Goal: Task Accomplishment & Management: Manage account settings

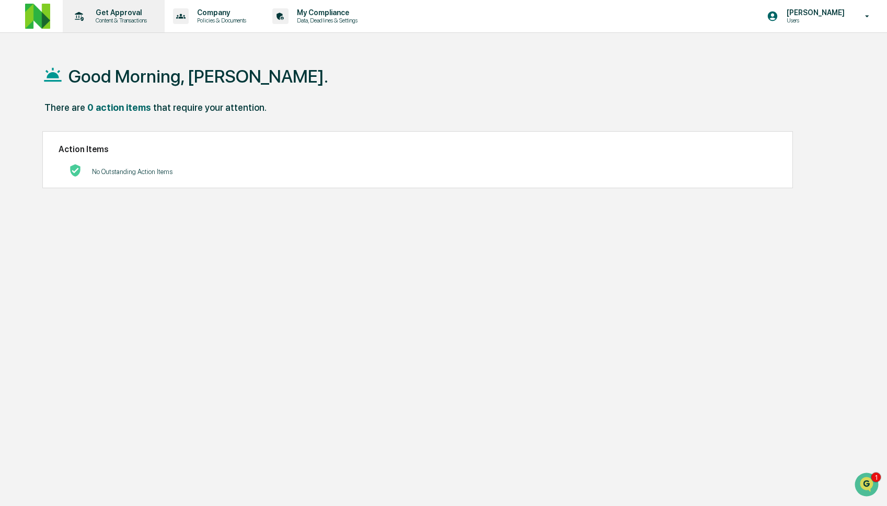
click at [129, 25] on div "Get Approval Content & Transactions" at bounding box center [113, 16] width 92 height 32
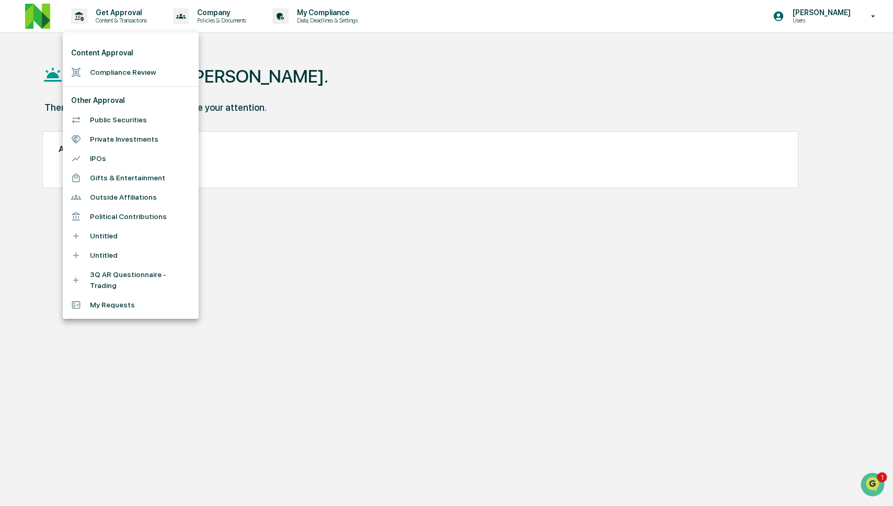
click at [129, 74] on li "Compliance Review" at bounding box center [131, 72] width 136 height 19
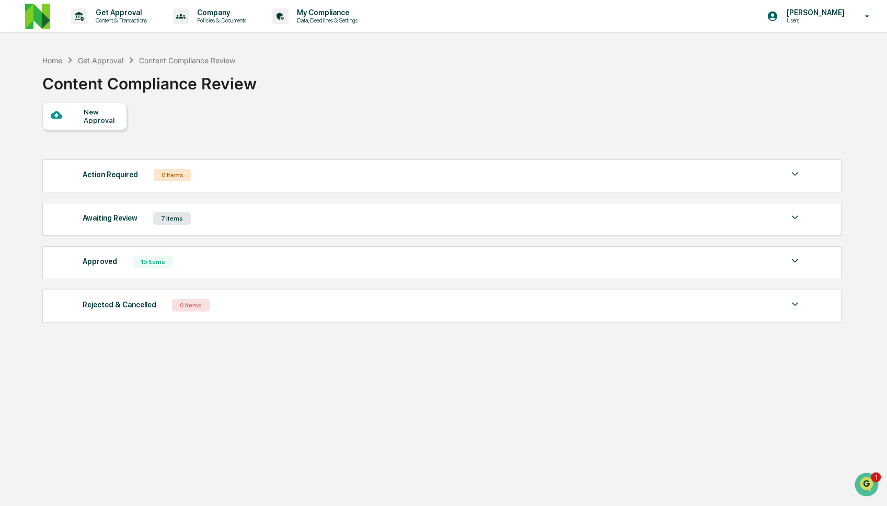
click at [167, 218] on div "7 Items" at bounding box center [172, 218] width 38 height 13
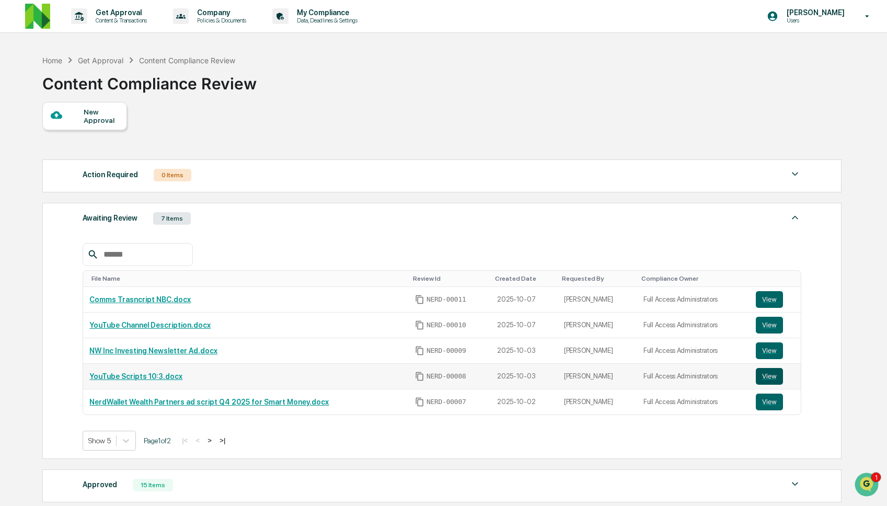
click at [778, 377] on button "View" at bounding box center [769, 376] width 27 height 17
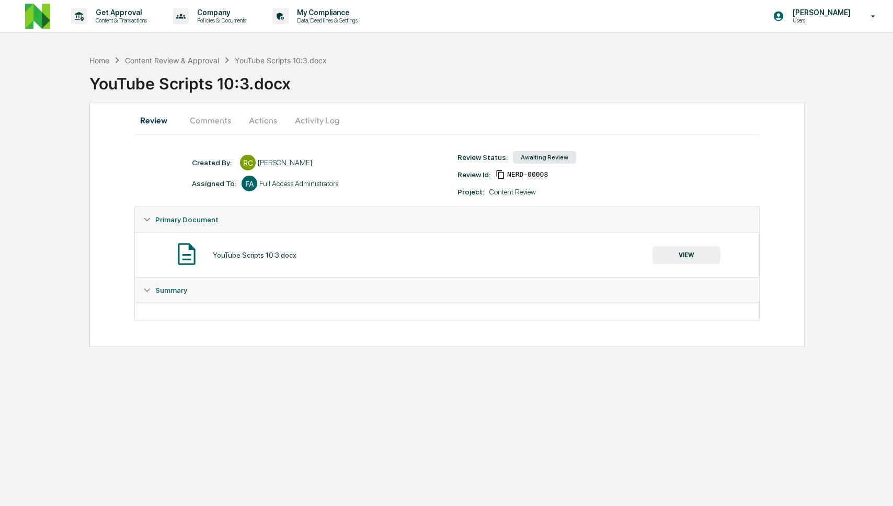
click at [219, 121] on button "Comments" at bounding box center [210, 120] width 58 height 25
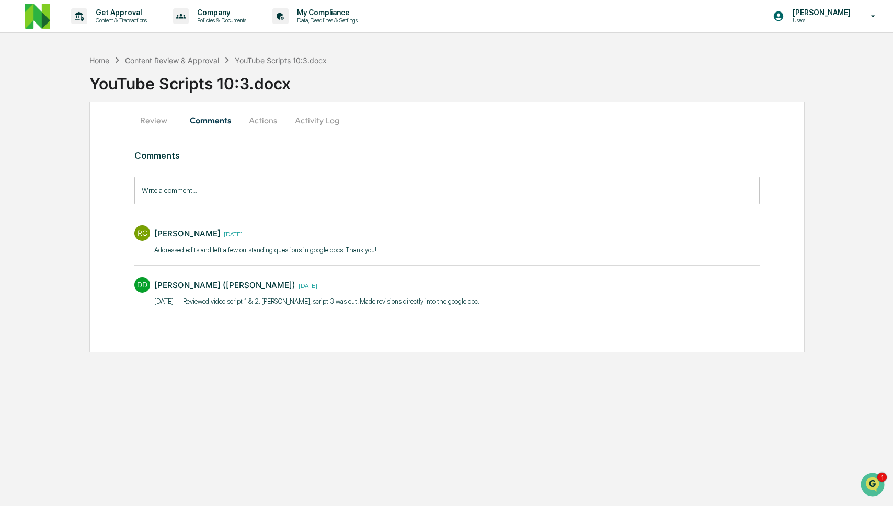
click at [231, 200] on input "Write a comment..." at bounding box center [446, 191] width 625 height 28
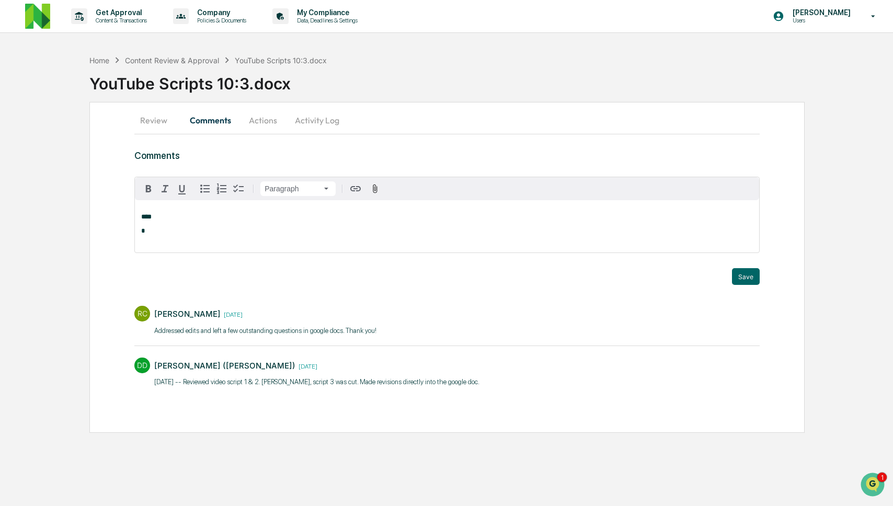
click at [231, 200] on div "Paragraph" at bounding box center [447, 188] width 624 height 23
click at [226, 210] on div "**** *" at bounding box center [447, 226] width 624 height 52
click at [213, 233] on div "[PERSON_NAME] ([PERSON_NAME])" at bounding box center [209, 233] width 136 height 13
drag, startPoint x: 158, startPoint y: 218, endPoint x: 115, endPoint y: 210, distance: 44.1
click at [115, 210] on div "**********" at bounding box center [446, 267] width 715 height 331
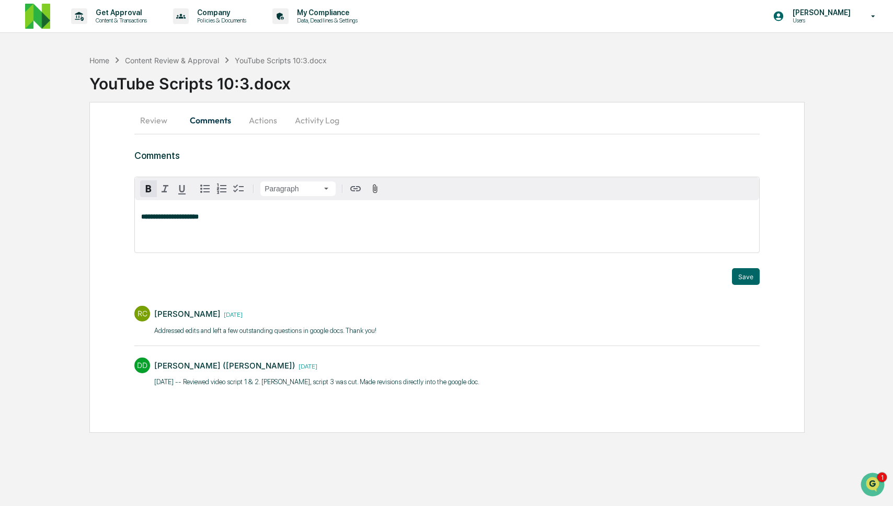
click at [328, 229] on div "**********" at bounding box center [447, 226] width 624 height 52
click at [202, 237] on div "[PERSON_NAME]" at bounding box center [175, 233] width 69 height 13
click at [375, 187] on icon "button" at bounding box center [375, 189] width 10 height 10
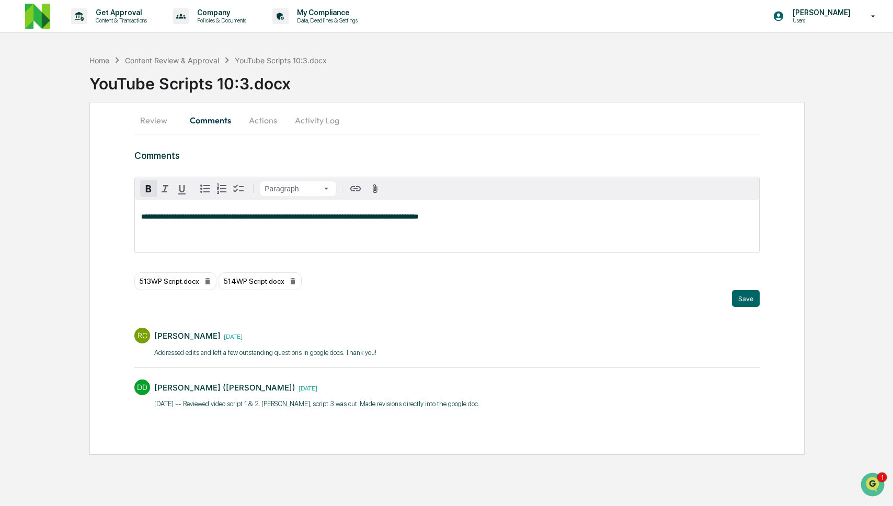
click at [608, 212] on div "**********" at bounding box center [447, 226] width 624 height 52
click at [608, 211] on div "**********" at bounding box center [447, 226] width 624 height 52
click at [587, 214] on p "**********" at bounding box center [447, 216] width 612 height 7
click at [740, 296] on button "Save" at bounding box center [746, 298] width 28 height 17
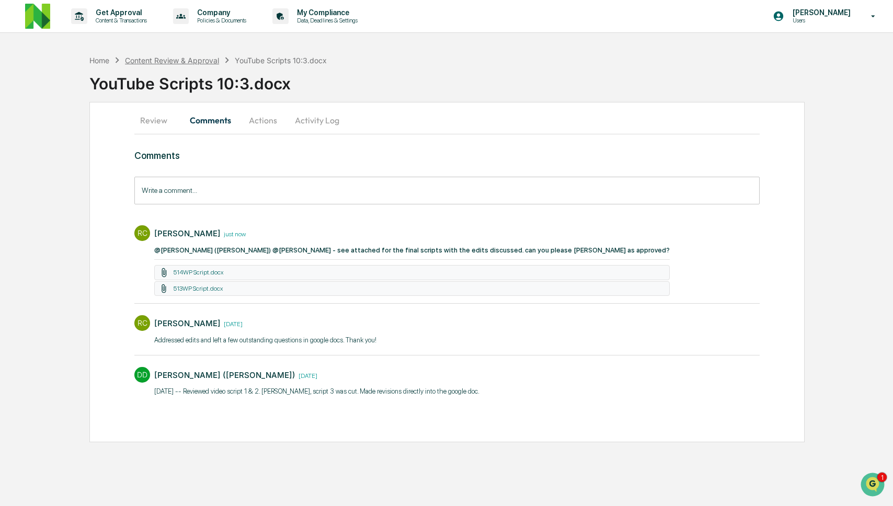
click at [166, 60] on div "Content Review & Approval" at bounding box center [172, 60] width 94 height 9
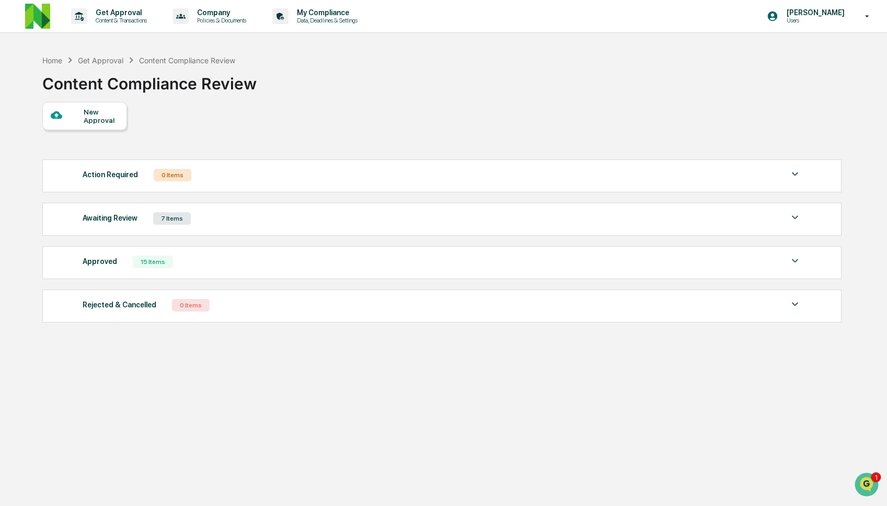
click at [253, 217] on div "Awaiting Review 7 Items" at bounding box center [442, 218] width 719 height 15
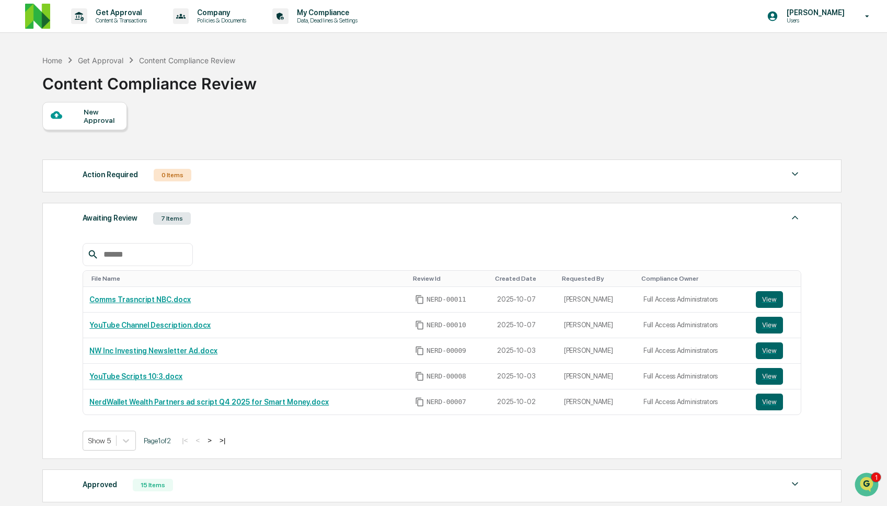
click at [215, 440] on button ">" at bounding box center [209, 440] width 10 height 9
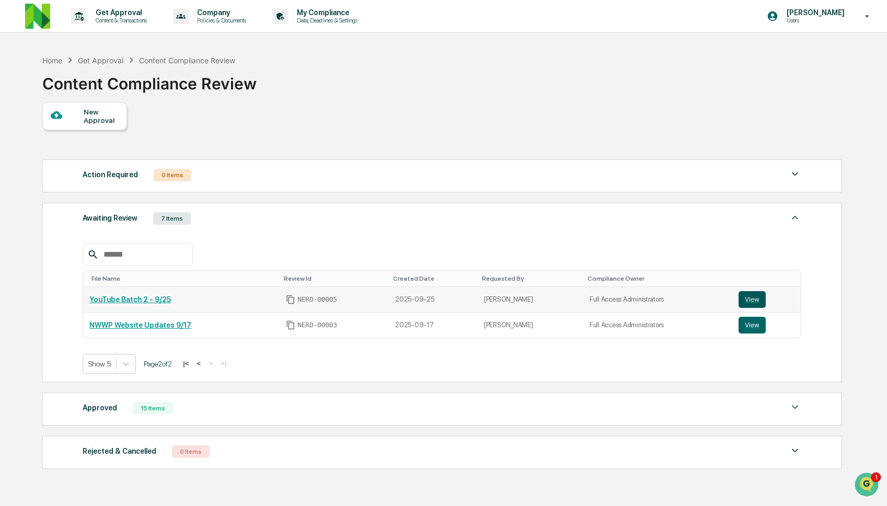
click at [752, 299] on button "View" at bounding box center [752, 299] width 27 height 17
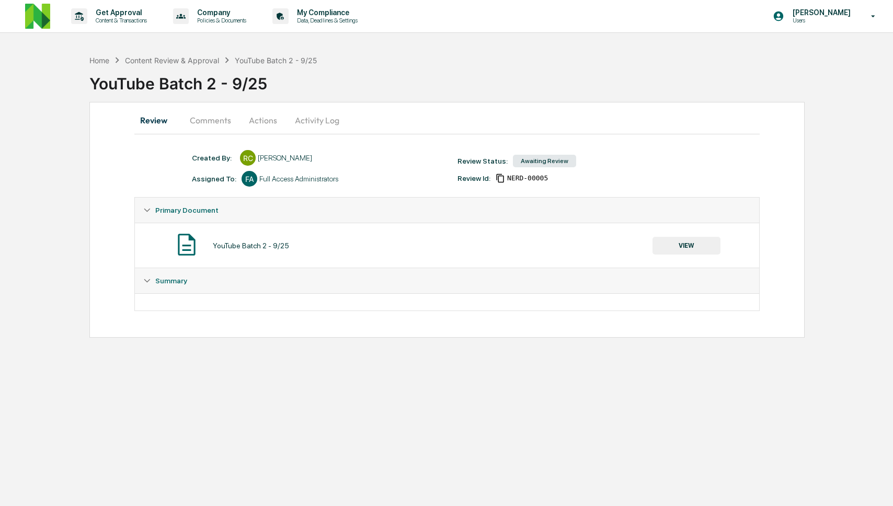
click at [205, 115] on button "Comments" at bounding box center [210, 120] width 58 height 25
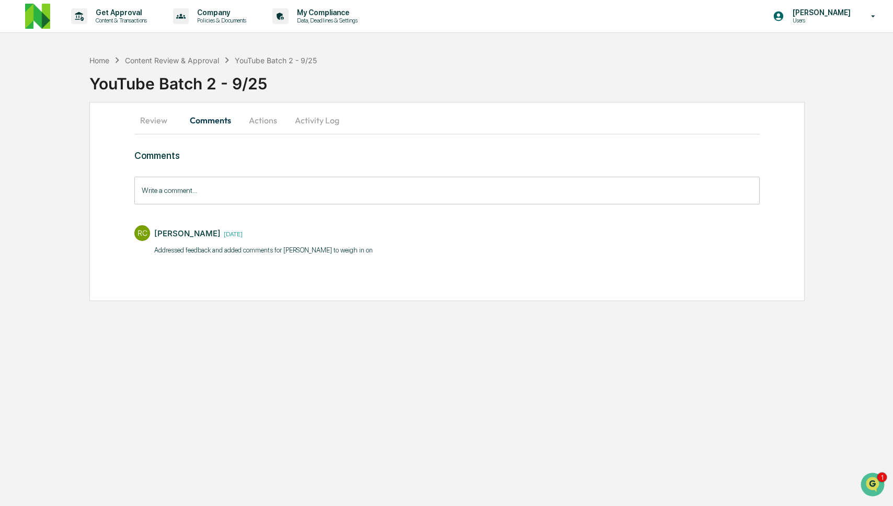
click at [286, 194] on input "Write a comment..." at bounding box center [446, 191] width 625 height 28
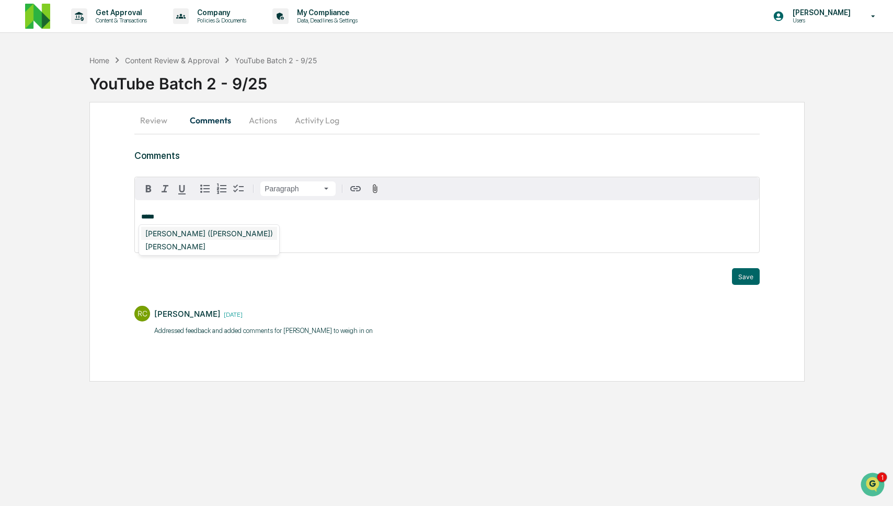
click at [220, 227] on div "DeeAnn Mays (Dempsey)" at bounding box center [209, 233] width 136 height 13
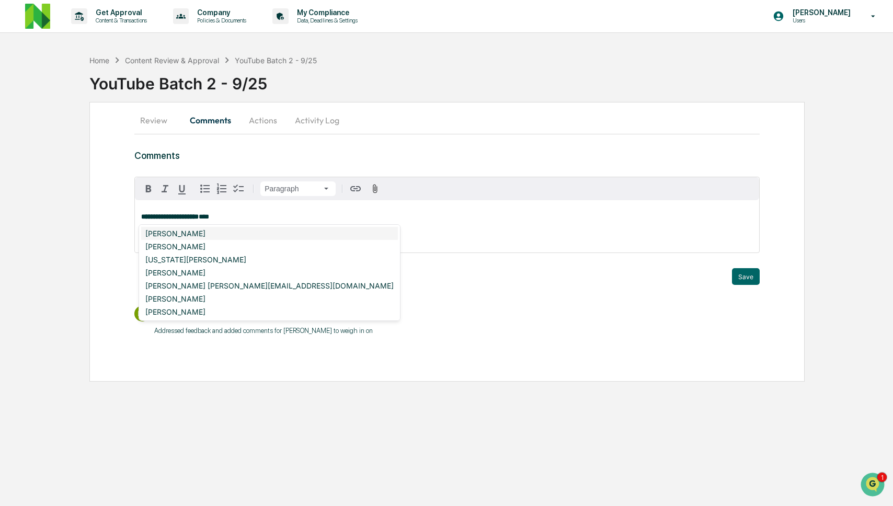
click at [223, 232] on div "[PERSON_NAME]" at bounding box center [269, 233] width 257 height 13
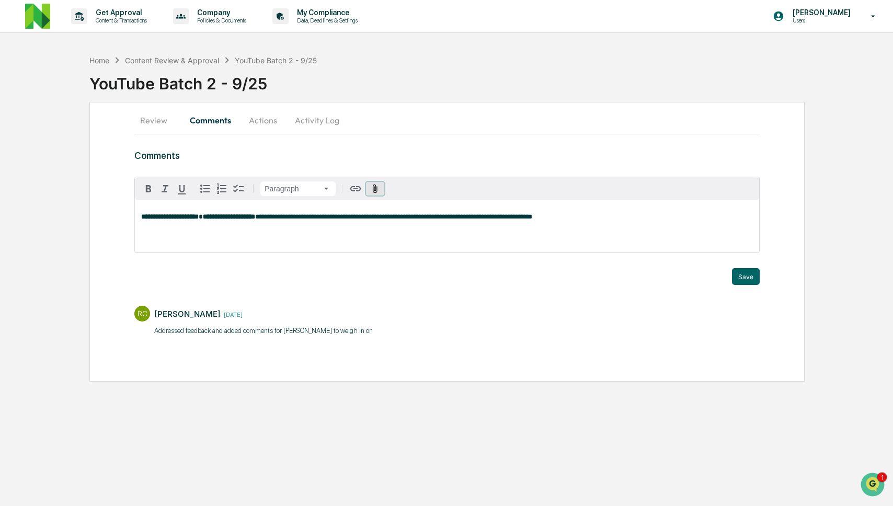
click at [380, 189] on icon "button" at bounding box center [375, 189] width 10 height 10
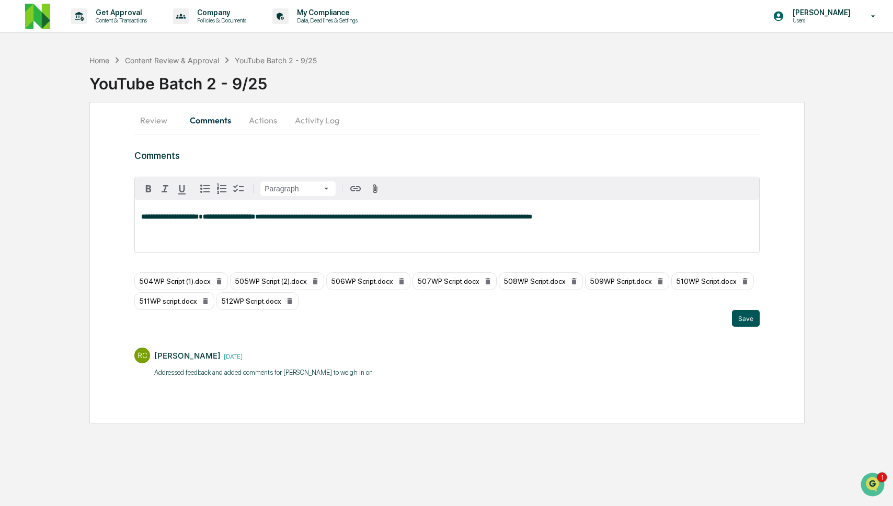
click at [742, 322] on button "Save" at bounding box center [746, 318] width 28 height 17
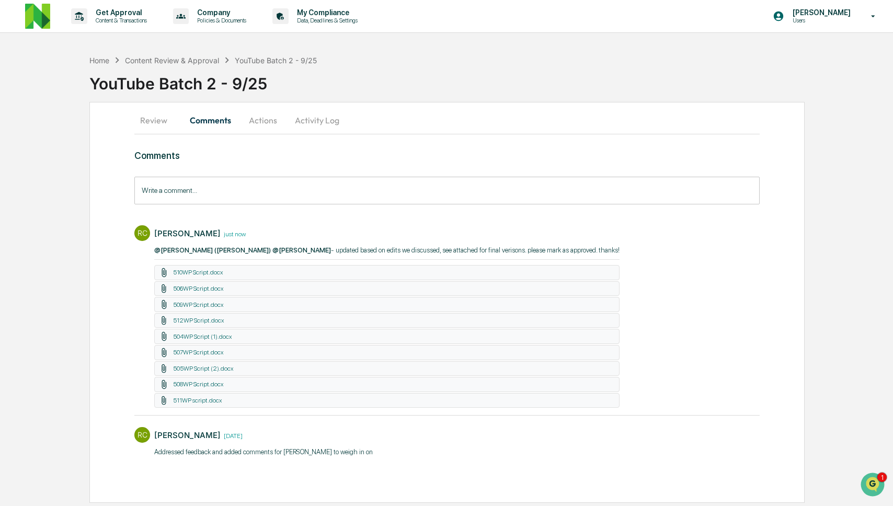
click at [164, 118] on button "Review" at bounding box center [157, 120] width 47 height 25
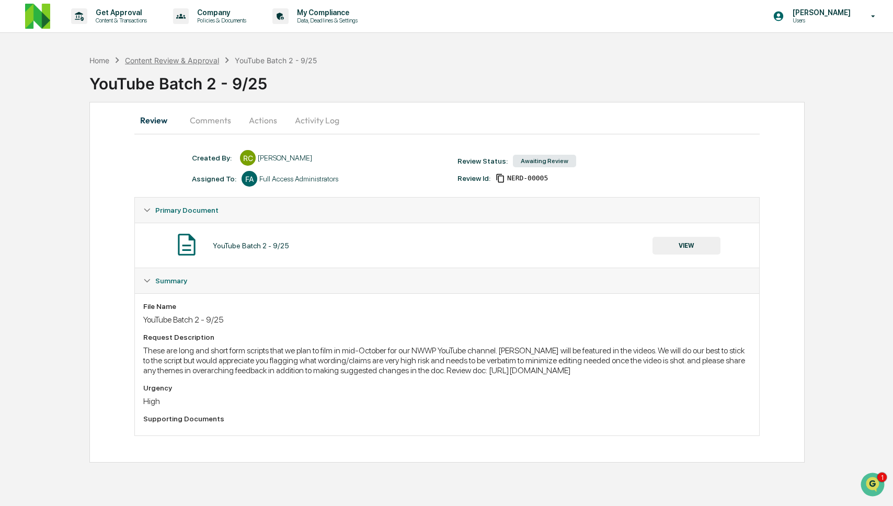
click at [153, 64] on div "Content Review & Approval" at bounding box center [172, 60] width 94 height 9
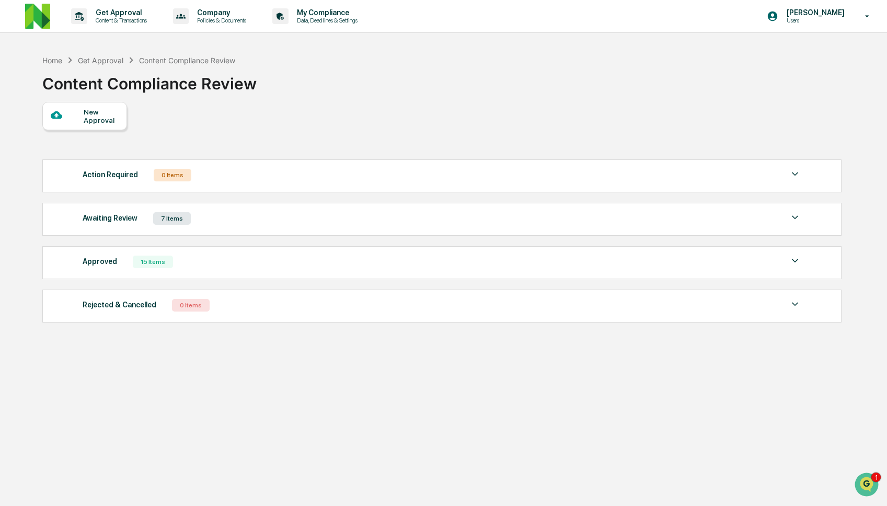
click at [203, 225] on div "Awaiting Review 7 Items" at bounding box center [442, 218] width 719 height 15
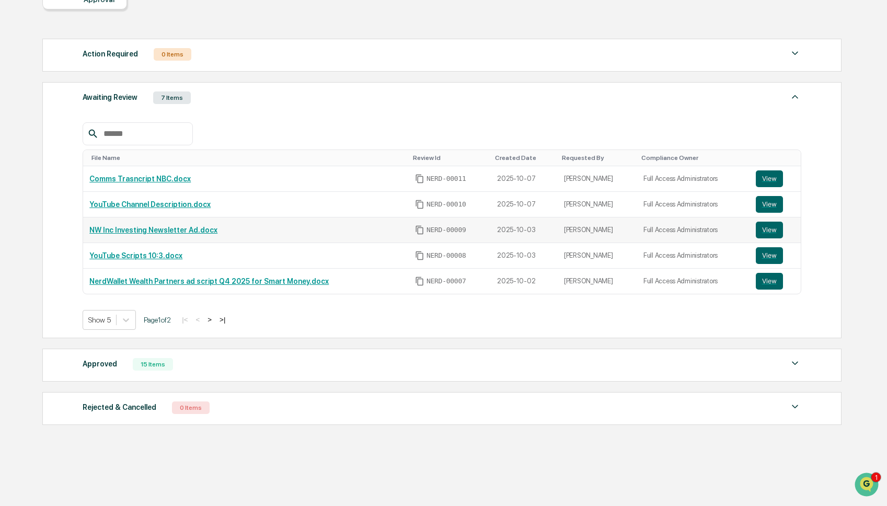
scroll to position [129, 0]
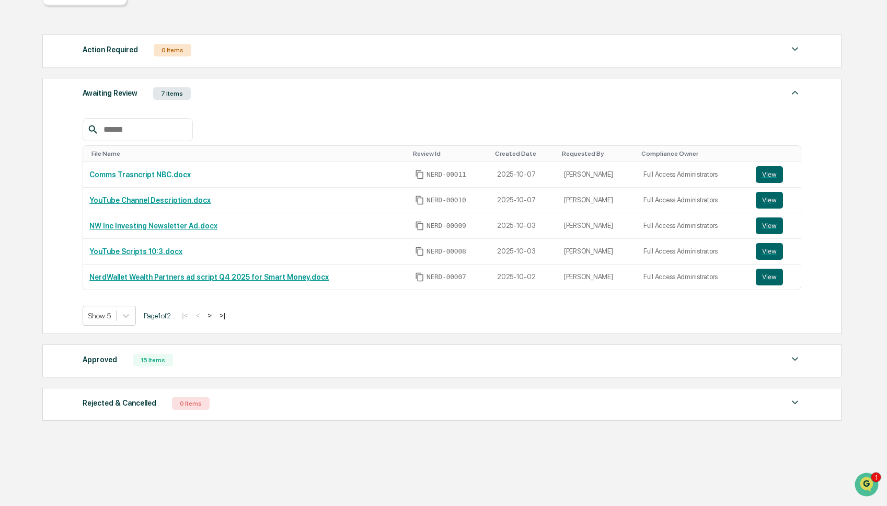
click at [236, 363] on div "Approved 15 Items" at bounding box center [442, 360] width 719 height 15
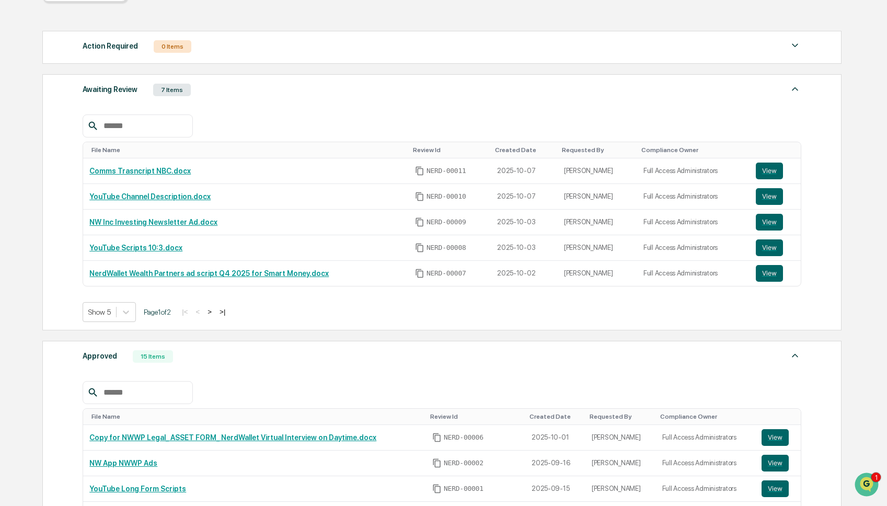
click at [236, 363] on div "Approved 15 Items" at bounding box center [442, 356] width 719 height 15
